Goal: Find specific page/section

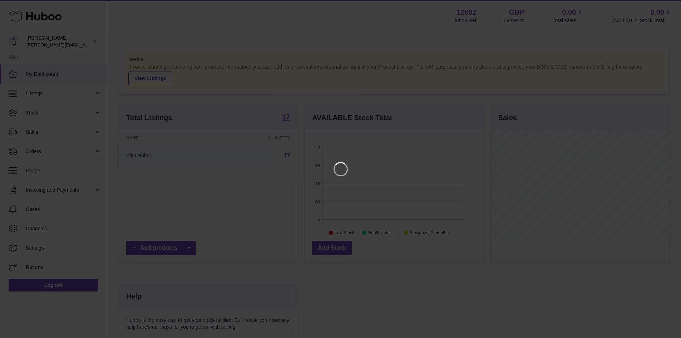
scroll to position [112, 180]
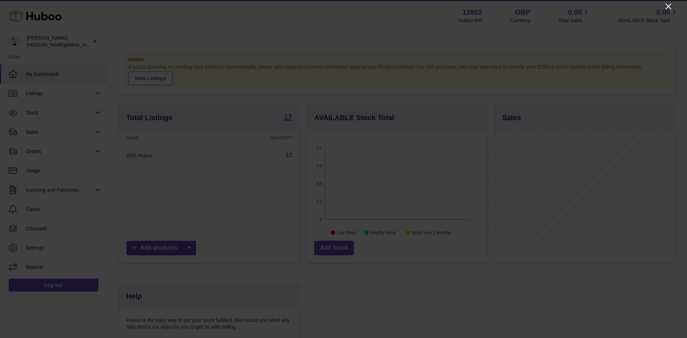
click at [668, 4] on icon "Close" at bounding box center [668, 6] width 9 height 9
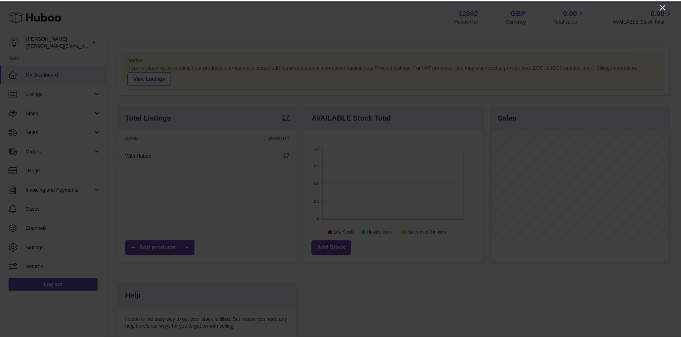
scroll to position [357595, 357528]
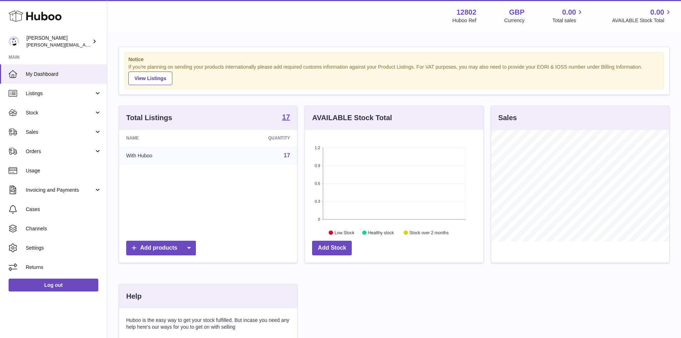
click at [185, 27] on div "Menu Huboo 12802 Huboo Ref GBP Currency 0.00 Total sales 0.00 AVAILABLE Stock T…" at bounding box center [394, 15] width 574 height 31
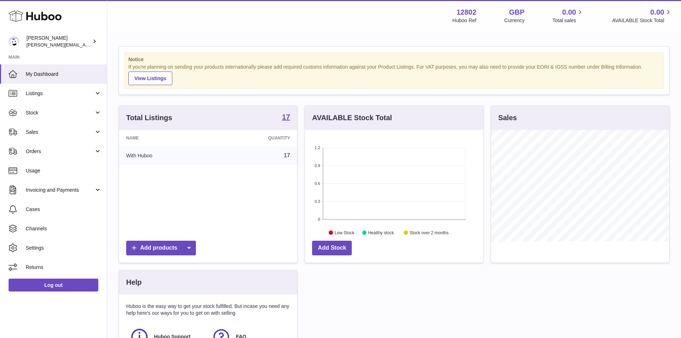
scroll to position [112, 178]
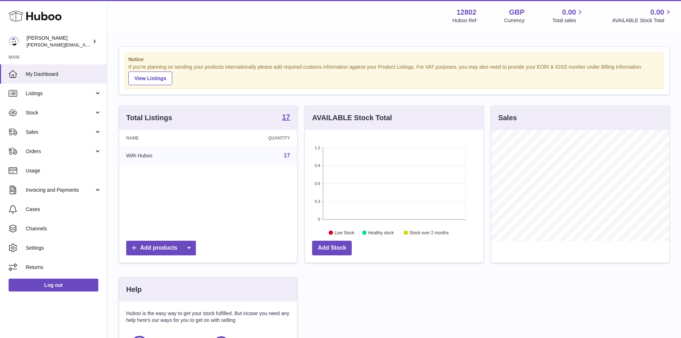
scroll to position [112, 178]
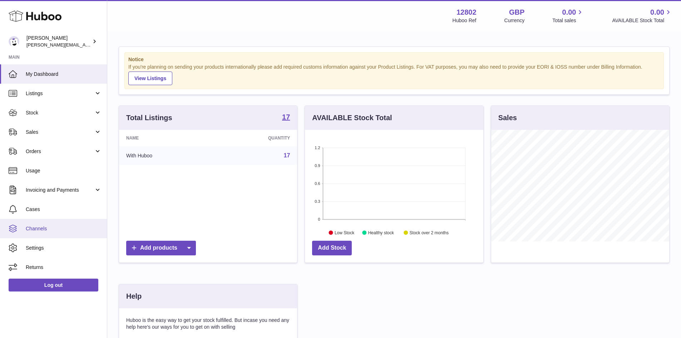
click at [42, 234] on link "Channels" at bounding box center [53, 228] width 107 height 19
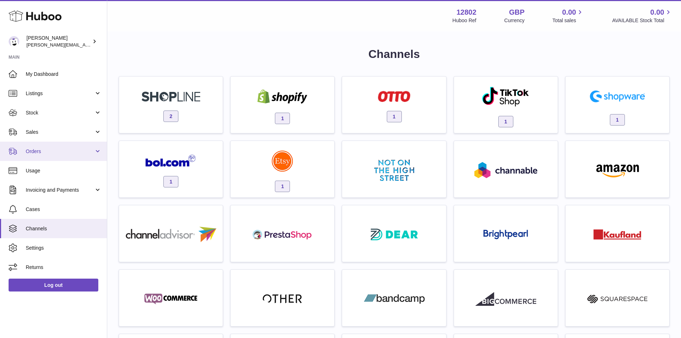
click at [46, 155] on span "Orders" at bounding box center [60, 151] width 68 height 7
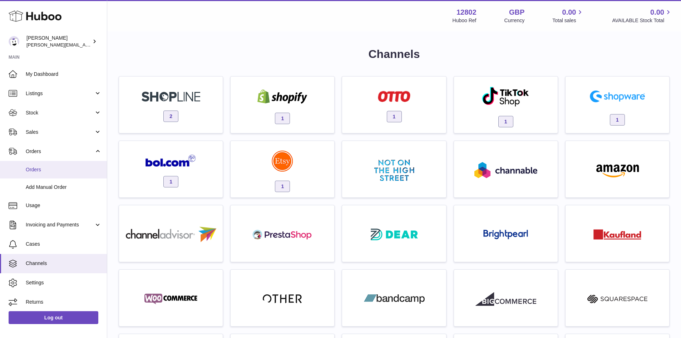
click at [40, 167] on span "Orders" at bounding box center [64, 169] width 76 height 7
